Goal: Navigation & Orientation: Find specific page/section

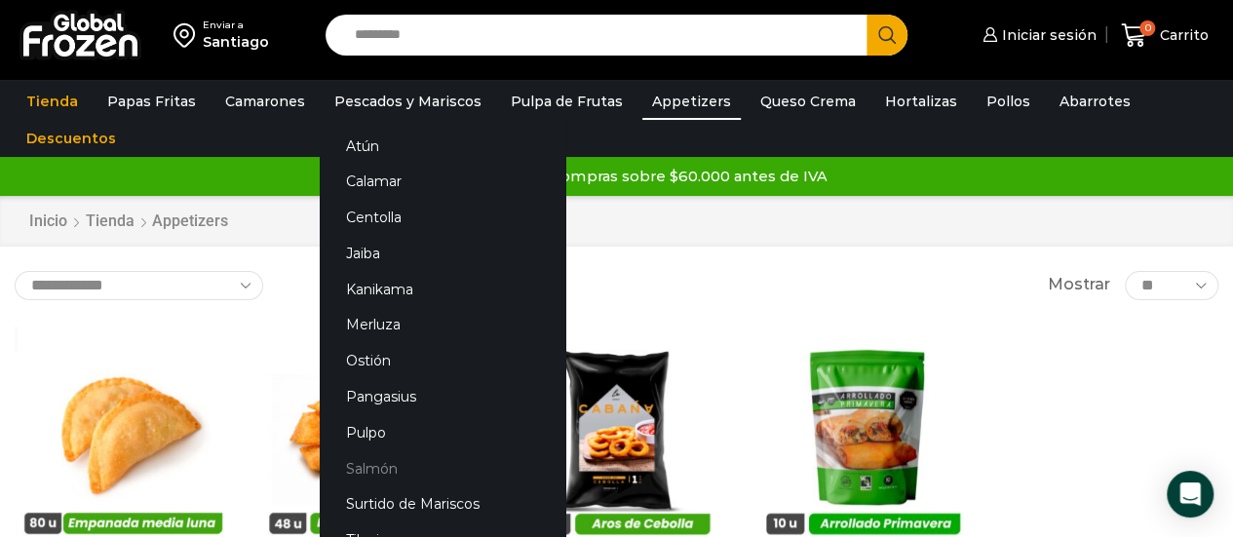
click at [379, 472] on link "Salmón" at bounding box center [443, 468] width 246 height 36
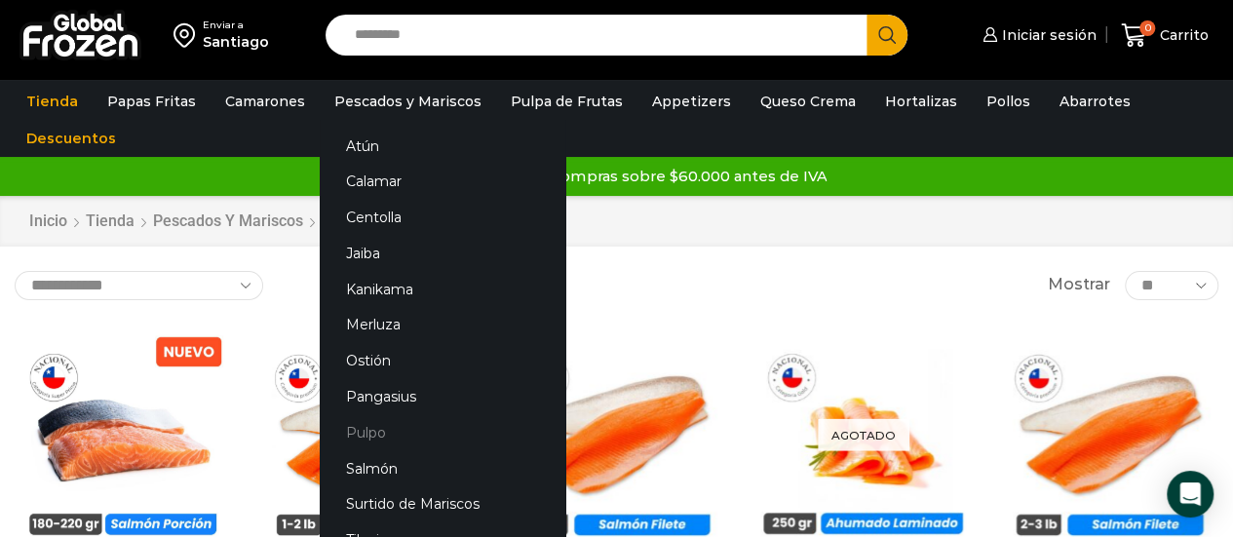
click at [362, 432] on link "Pulpo" at bounding box center [443, 432] width 246 height 36
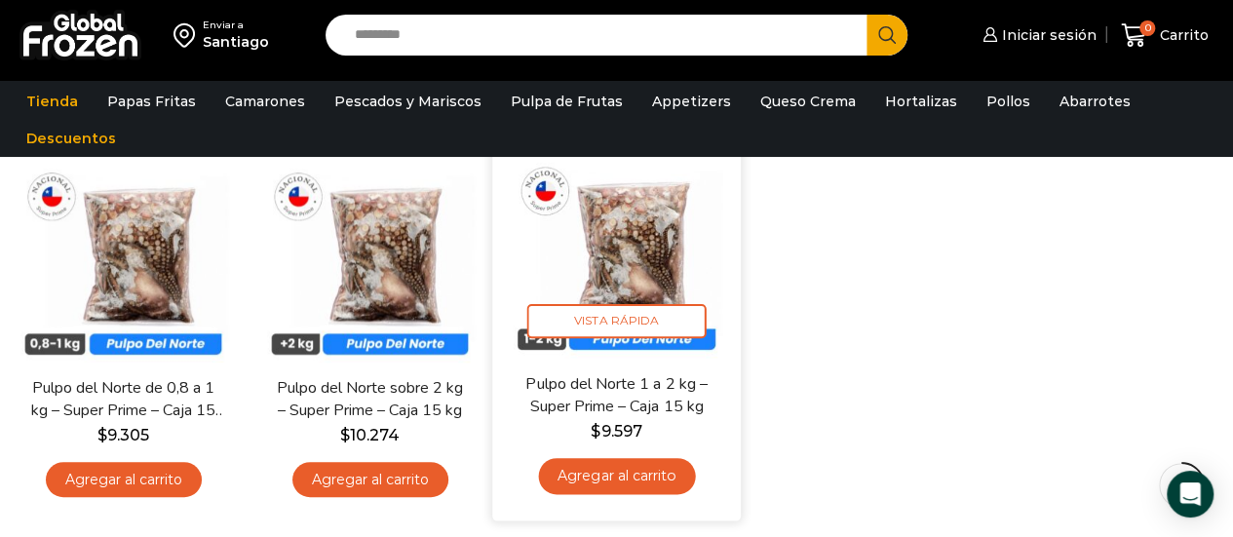
scroll to position [195, 0]
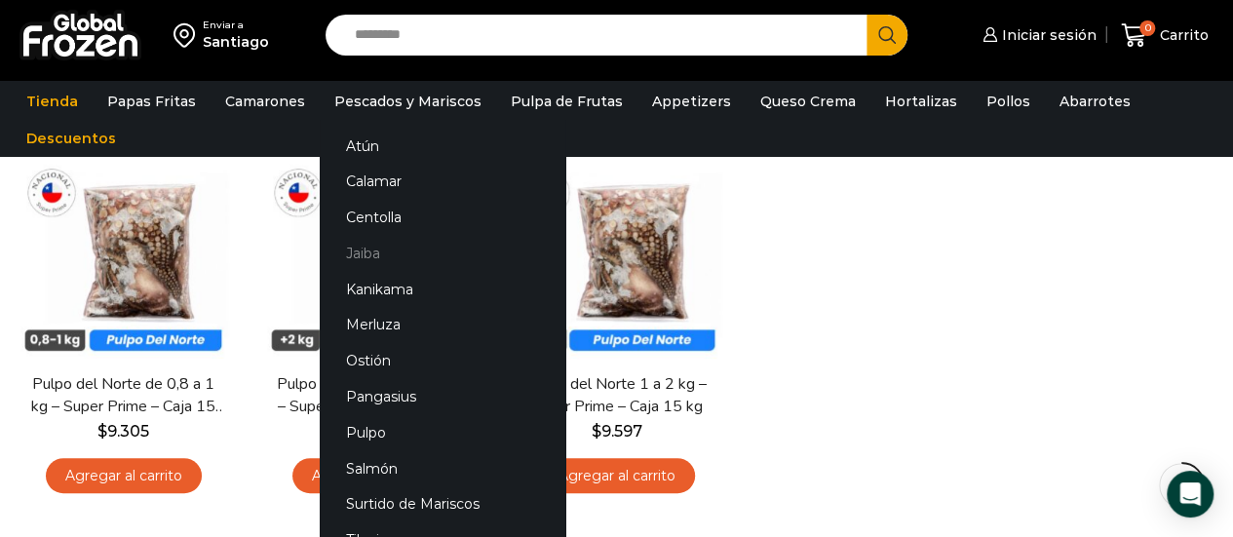
click at [359, 256] on link "Jaiba" at bounding box center [443, 254] width 246 height 36
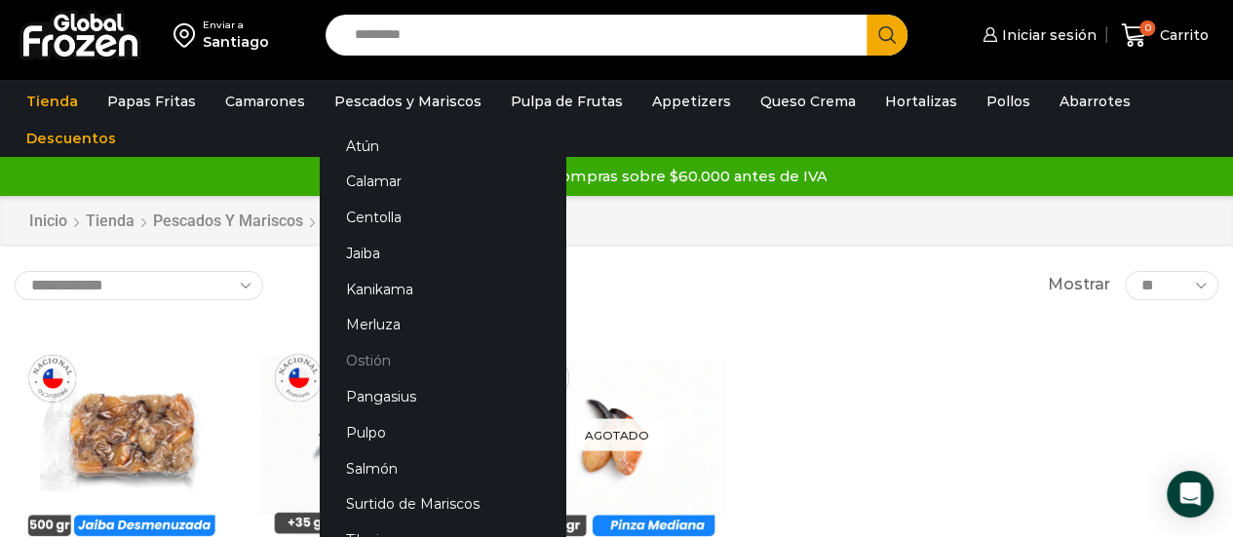
click at [361, 358] on link "Ostión" at bounding box center [443, 361] width 246 height 36
